Goal: Information Seeking & Learning: Learn about a topic

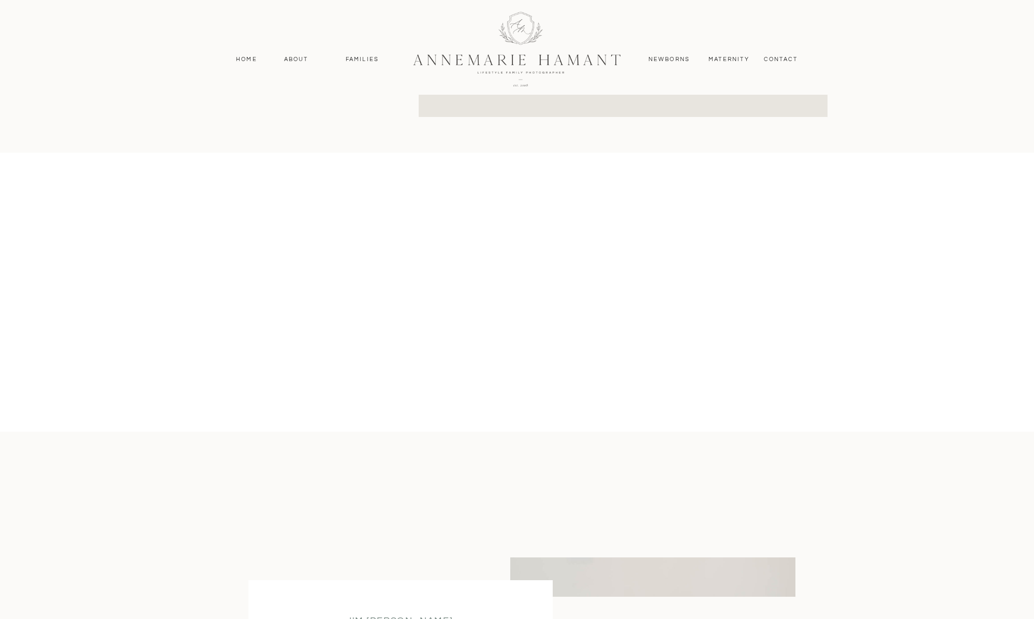
scroll to position [875, 0]
click at [366, 59] on nav "Families" at bounding box center [362, 59] width 47 height 9
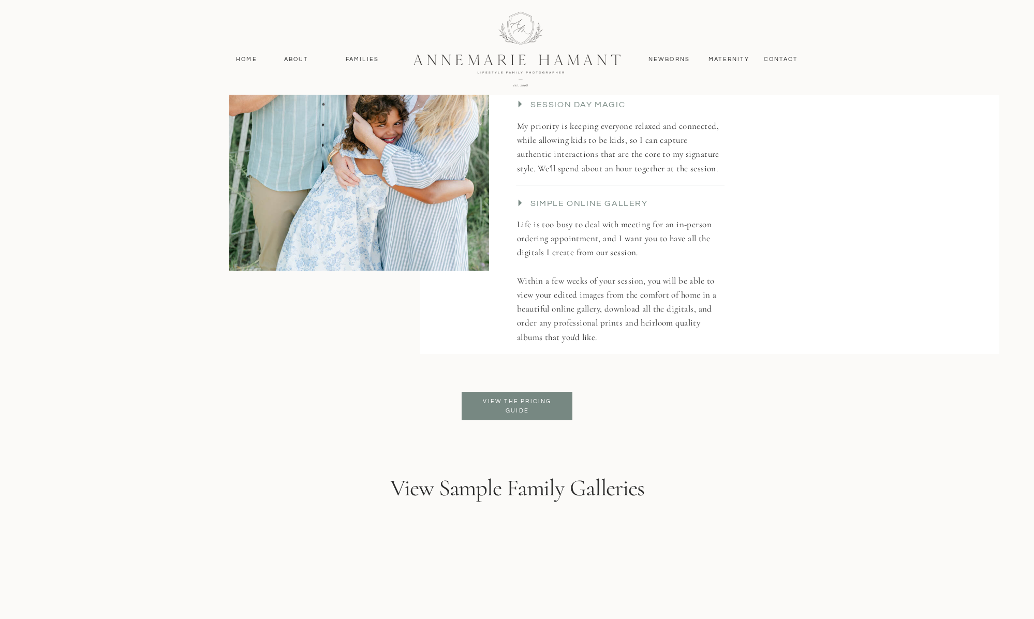
scroll to position [2364, 0]
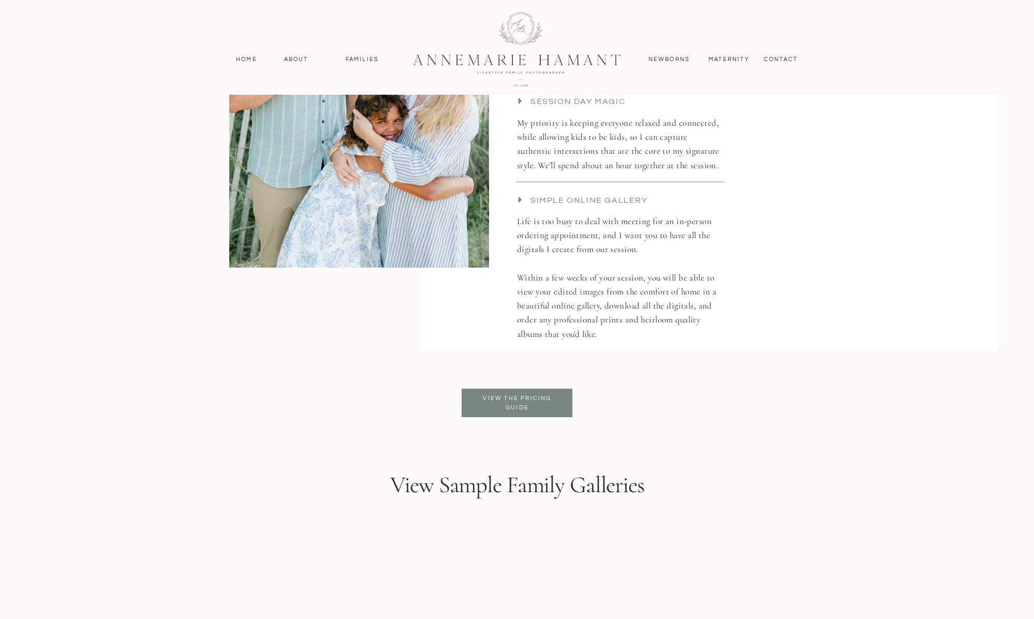
click at [513, 401] on p "View the pricing guide" at bounding box center [517, 403] width 84 height 19
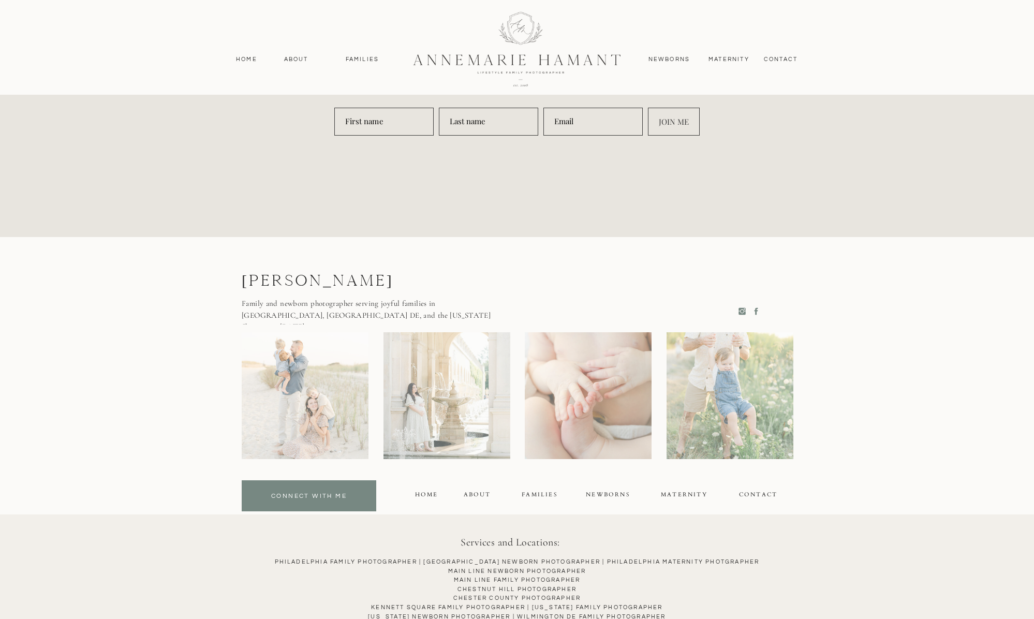
scroll to position [5491, 0]
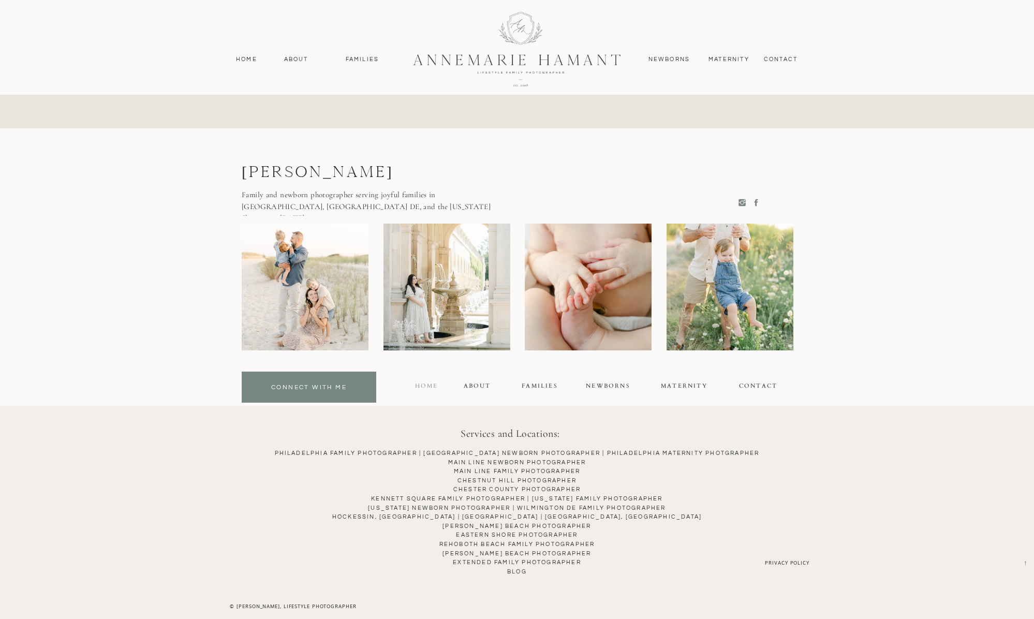
click at [434, 384] on div "Home" at bounding box center [427, 388] width 46 height 12
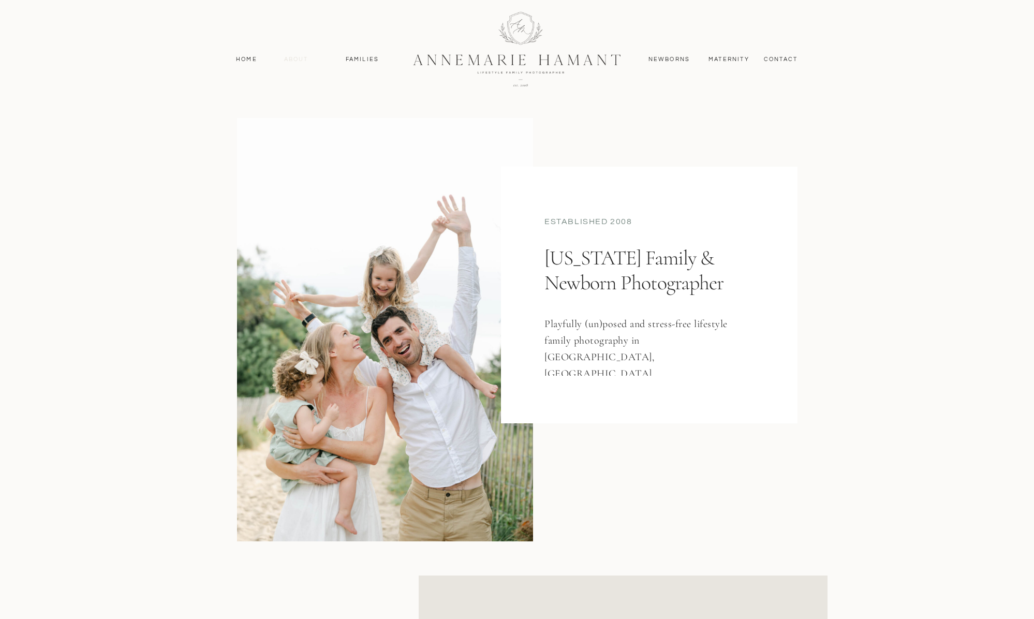
click at [303, 58] on nav "About" at bounding box center [296, 59] width 30 height 9
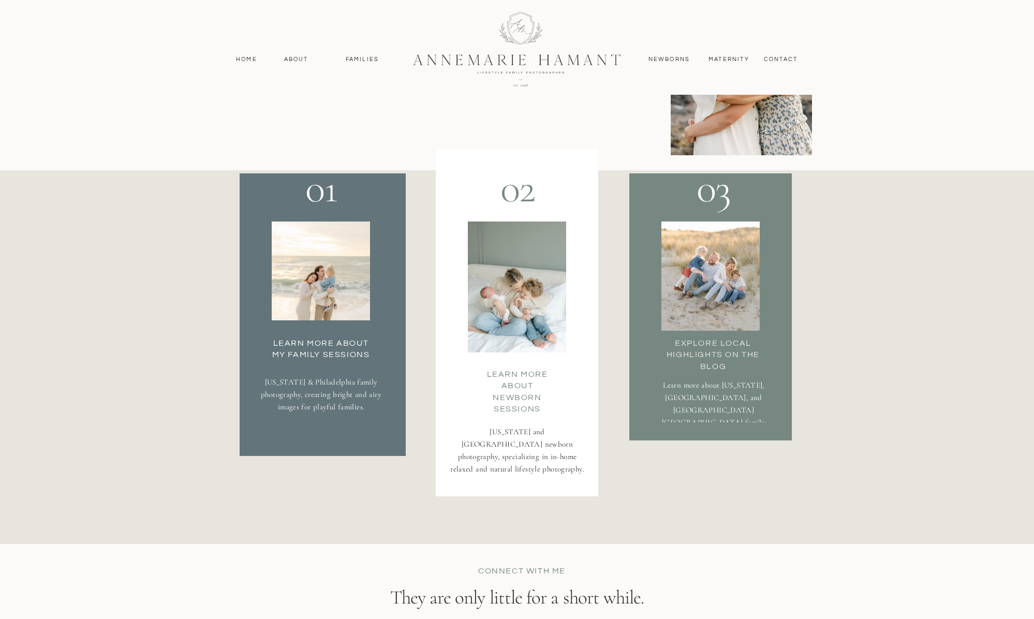
scroll to position [1761, 0]
